Goal: Task Accomplishment & Management: Manage account settings

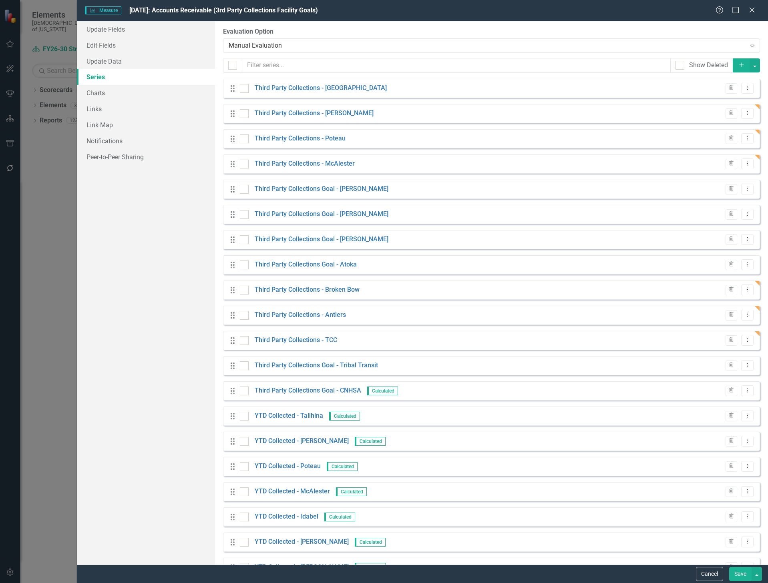
click at [369, 41] on div "icon.bolt Series Updated" at bounding box center [384, 23] width 128 height 35
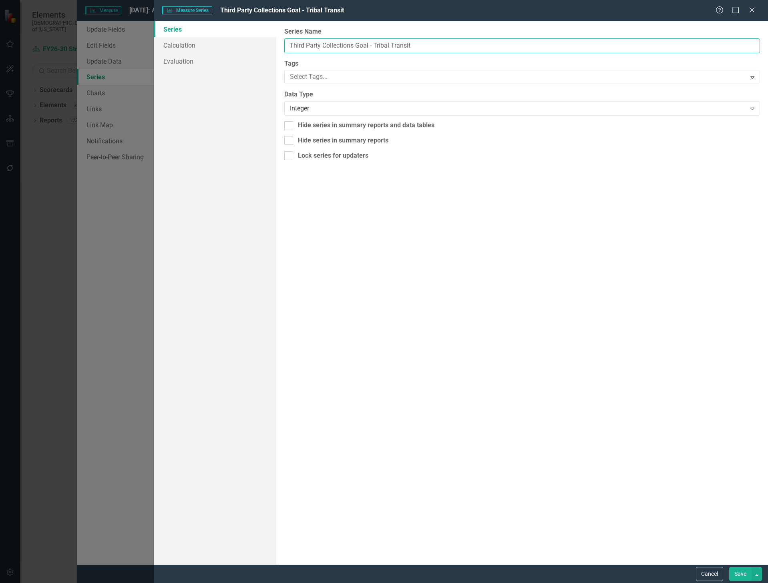
click at [367, 46] on input "Third Party Collections Goal - Tribal Transit" at bounding box center [521, 45] width 475 height 15
click at [371, 44] on input "Third Party Collections Goal - Tribal Transit" at bounding box center [521, 45] width 475 height 15
type input "Third Party Collections - Tribal Transit"
click at [736, 572] on button "Save" at bounding box center [740, 574] width 22 height 14
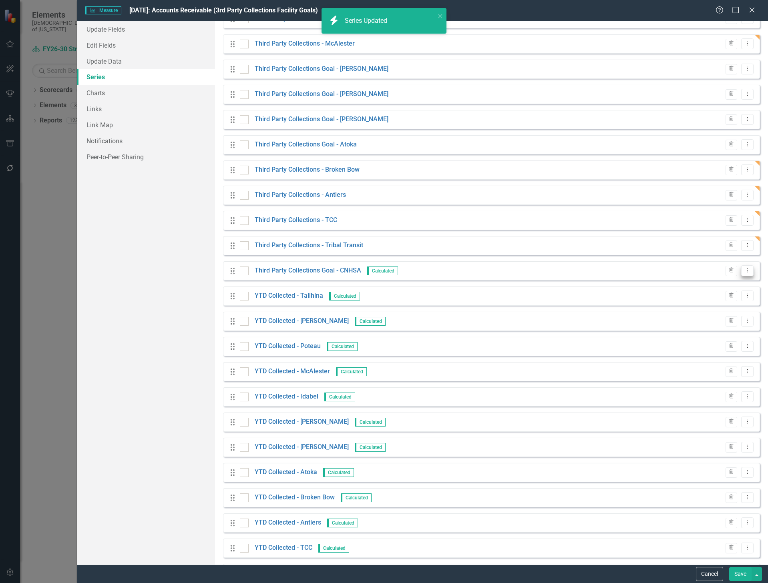
click at [747, 272] on icon at bounding box center [747, 271] width 1 height 4
click at [716, 284] on link "Edit Edit Measure Series" at bounding box center [701, 284] width 91 height 15
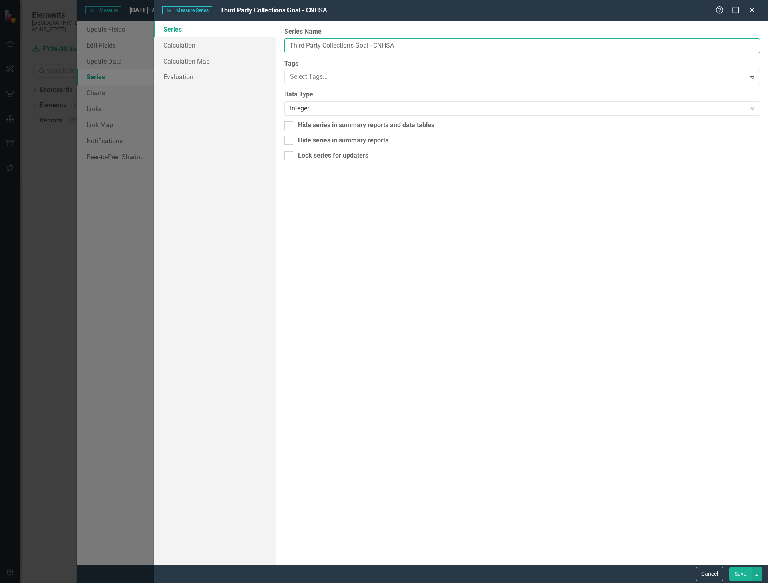
click at [362, 46] on input "Third Party Collections Goal - CNHSA" at bounding box center [521, 45] width 475 height 15
click at [368, 46] on input "Third Party Collections Goal - CNHSA" at bounding box center [521, 45] width 475 height 15
type input "Third Party Collections - CNHSA"
click at [741, 574] on button "Save" at bounding box center [740, 574] width 22 height 14
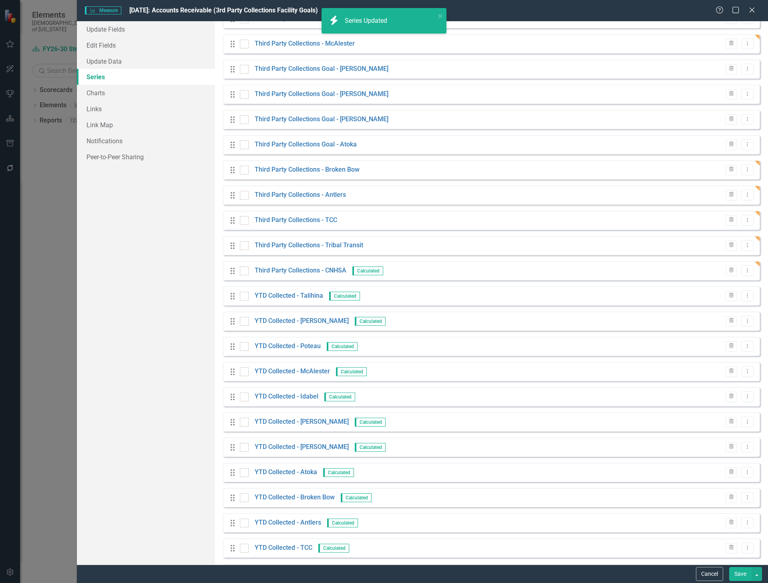
click at [741, 574] on button "Save" at bounding box center [740, 574] width 22 height 14
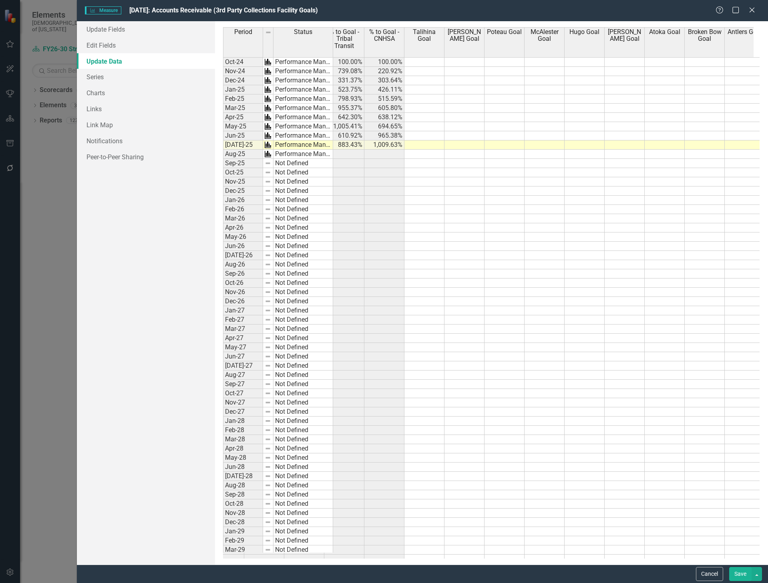
scroll to position [0, 1418]
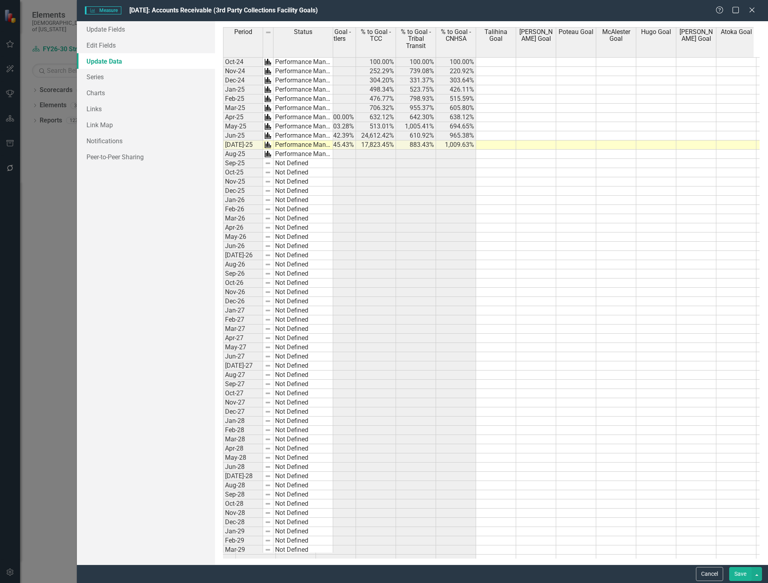
click at [485, 172] on td at bounding box center [496, 172] width 40 height 9
type textarea "75613393"
type textarea "47998703"
type textarea "70022440"
type textarea "2822"
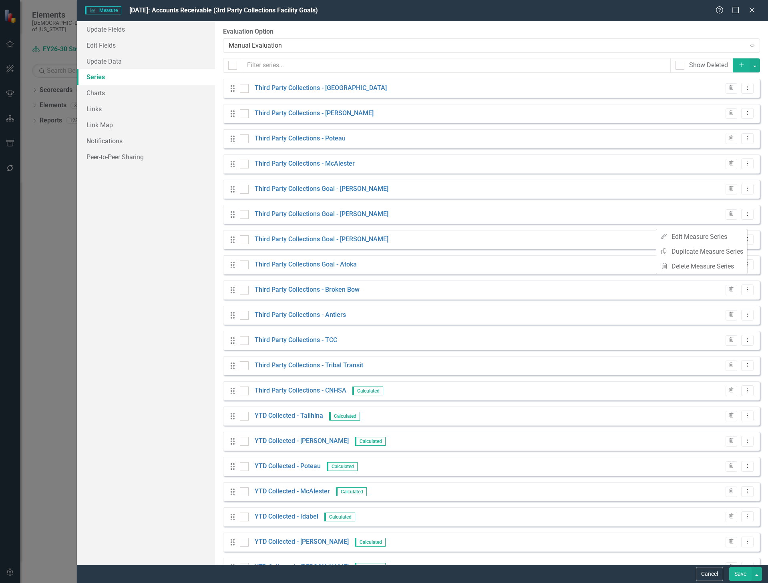
scroll to position [520, 0]
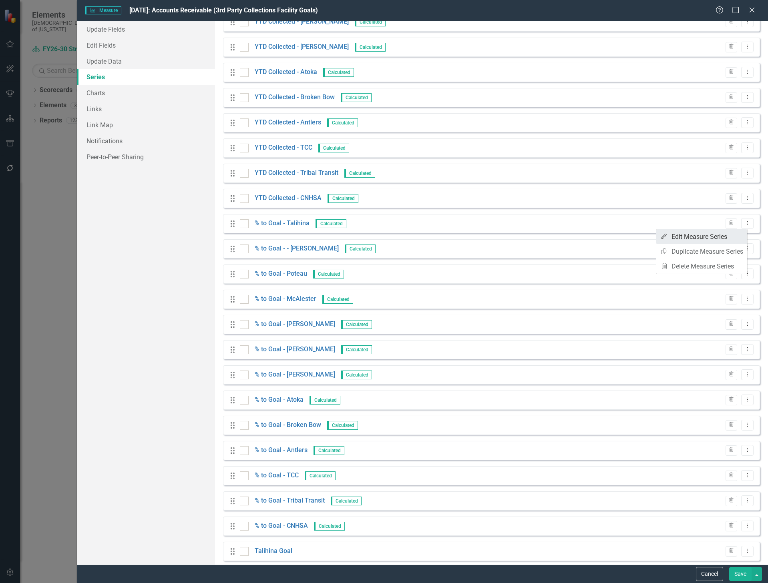
click at [706, 238] on link "Edit Edit Measure Series" at bounding box center [701, 236] width 91 height 15
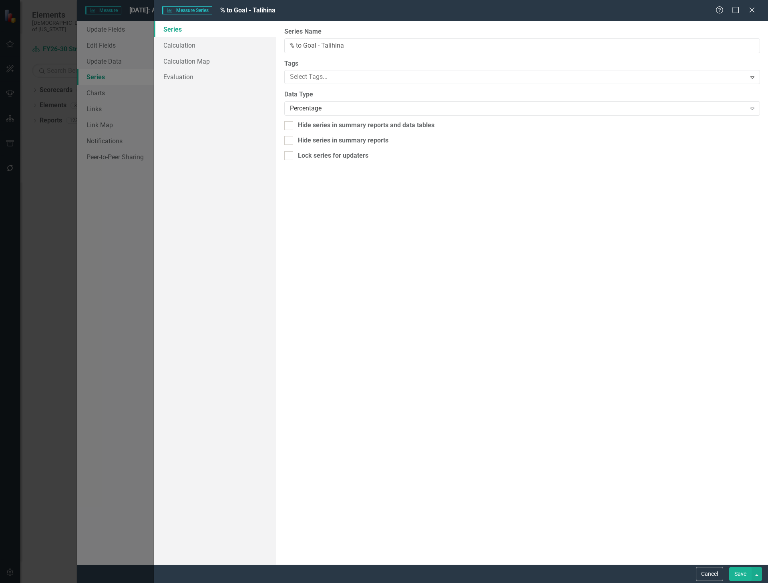
click at [383, 259] on div "From this page, you can edit the name, type, and visibility options of your ser…" at bounding box center [521, 292] width 491 height 543
click at [184, 45] on link "Calculation" at bounding box center [215, 45] width 123 height 16
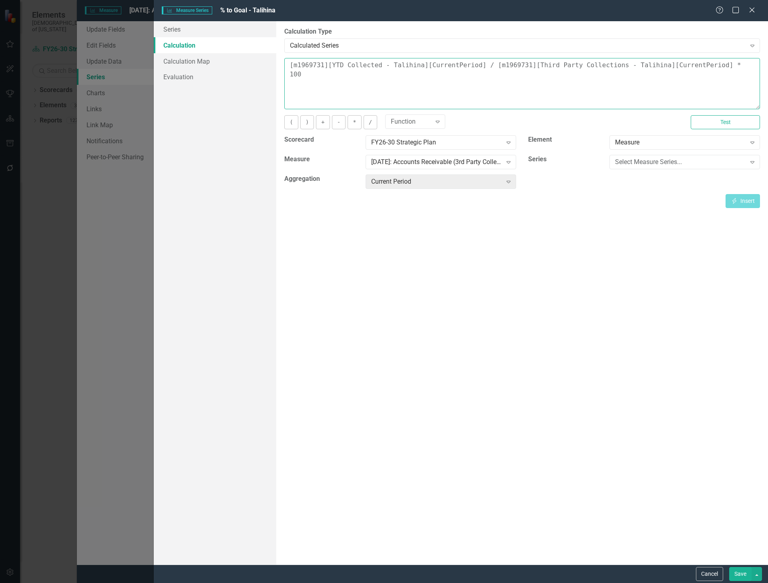
drag, startPoint x: 416, startPoint y: 60, endPoint x: 303, endPoint y: 90, distance: 117.6
click at [251, 59] on div "Series Calculation Calculation Map Evaluation From this page, you can edit the …" at bounding box center [461, 292] width 614 height 543
click at [478, 94] on textarea "[m1969731][YTD Collected - Talihina][CurrentPeriod] / [m1969731][Third Party Co…" at bounding box center [521, 83] width 475 height 51
click at [667, 74] on textarea "[m1969731][YTD Collected - Talihina][CurrentPeriod] / [m1969731][Third Party Co…" at bounding box center [521, 83] width 475 height 51
click at [695, 63] on textarea "[m1969731][YTD Collected - Talihina][CurrentPeriod] / [m1969731][Third Party Co…" at bounding box center [521, 83] width 475 height 51
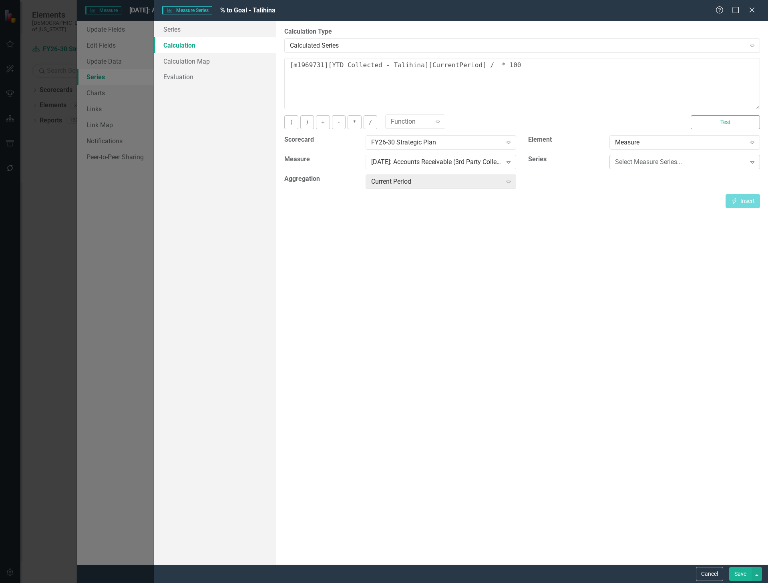
click at [657, 164] on div "Select Measure Series..." at bounding box center [680, 162] width 130 height 9
click at [471, 182] on div "Current Period" at bounding box center [436, 181] width 130 height 9
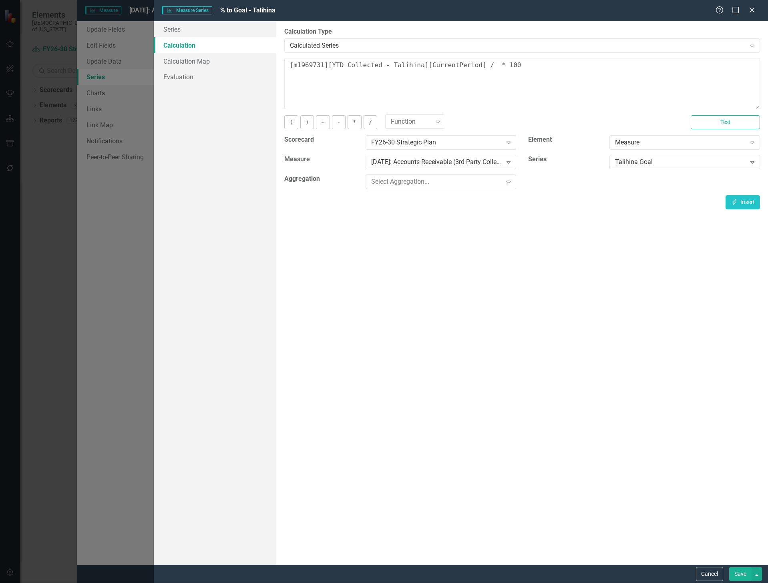
click at [732, 120] on button "Test" at bounding box center [724, 122] width 69 height 14
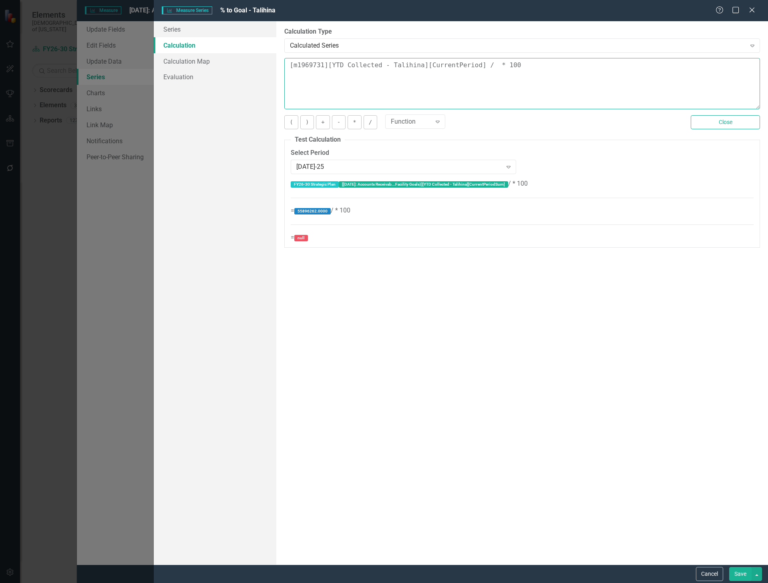
click at [482, 67] on textarea "[m1969731][YTD Collected - Talihina][CurrentPeriod] / * 100" at bounding box center [521, 83] width 475 height 51
click at [702, 119] on button "Close" at bounding box center [724, 122] width 69 height 14
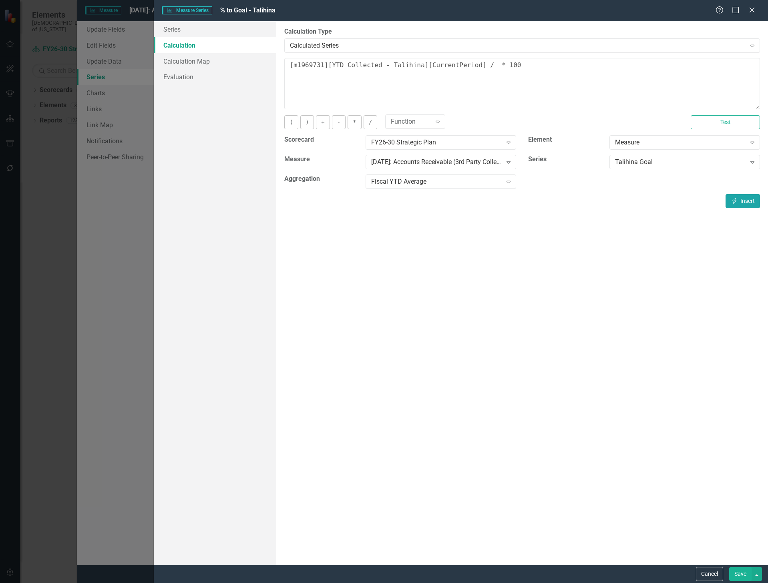
click at [743, 201] on button "Insert Insert" at bounding box center [742, 201] width 34 height 14
click at [725, 123] on button "Test" at bounding box center [724, 122] width 69 height 14
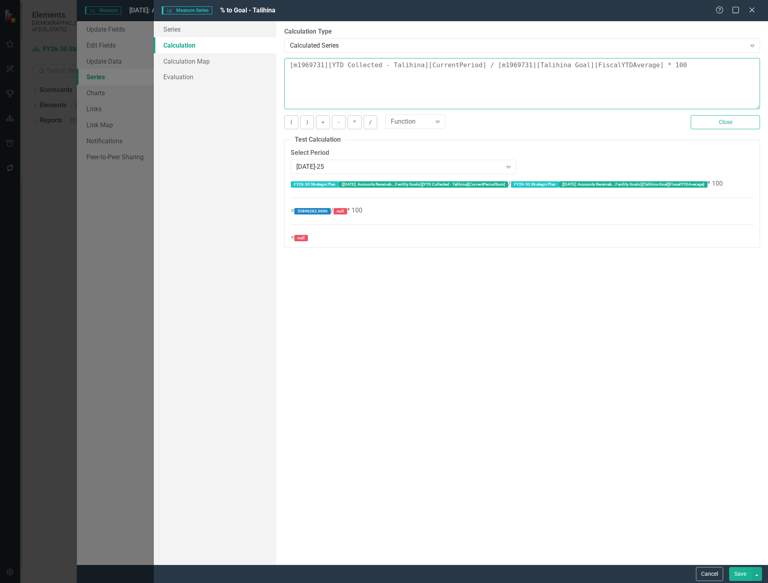
click at [630, 64] on textarea "[m1969731][YTD Collected - Talihina][CurrentPeriod] / [m1969731][Talihina Goal]…" at bounding box center [521, 83] width 475 height 51
type textarea "[m1969731][YTD Collected - Talihina][CurrentPeriod] / * 100"
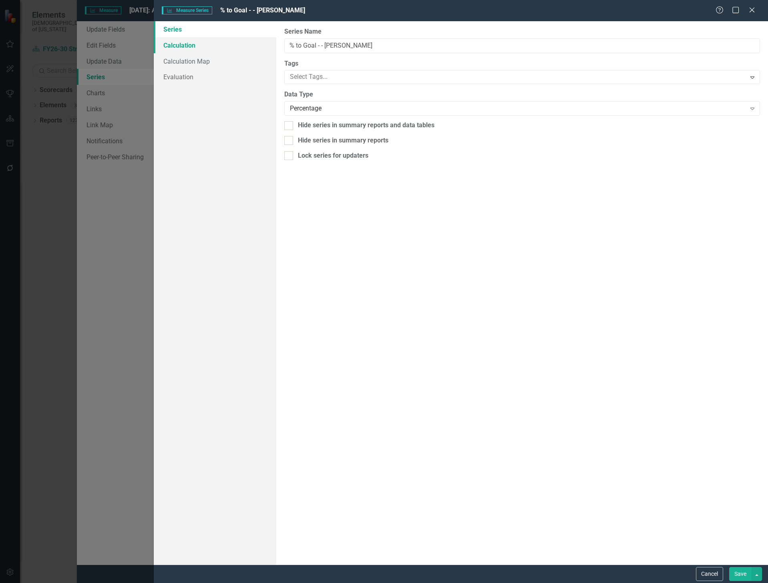
click at [174, 42] on link "Calculation" at bounding box center [215, 45] width 123 height 16
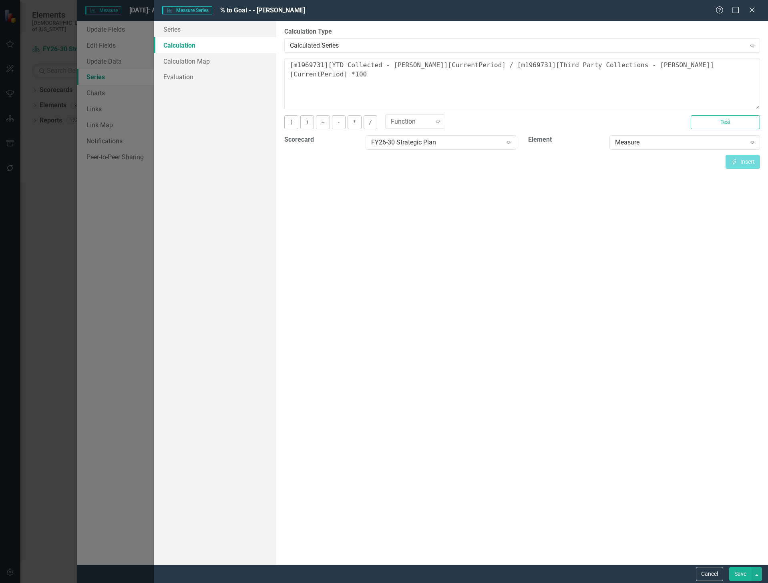
click at [681, 66] on textarea "[m1969731][YTD Collected - Durant][CurrentPeriod] / [m1969731][Third Party Coll…" at bounding box center [521, 83] width 475 height 51
type textarea "[m1969731][YTD Collected - Durant][CurrentPeriod] / [m1969731][Third Party Coll…"
